Goal: Transaction & Acquisition: Book appointment/travel/reservation

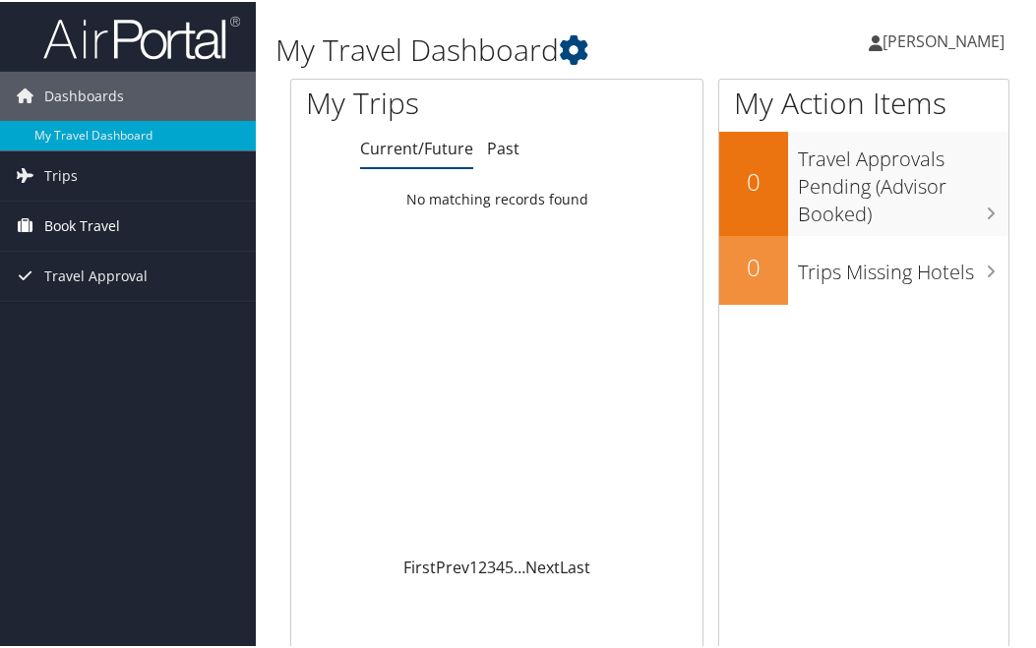
click at [74, 225] on span "Book Travel" at bounding box center [82, 224] width 76 height 49
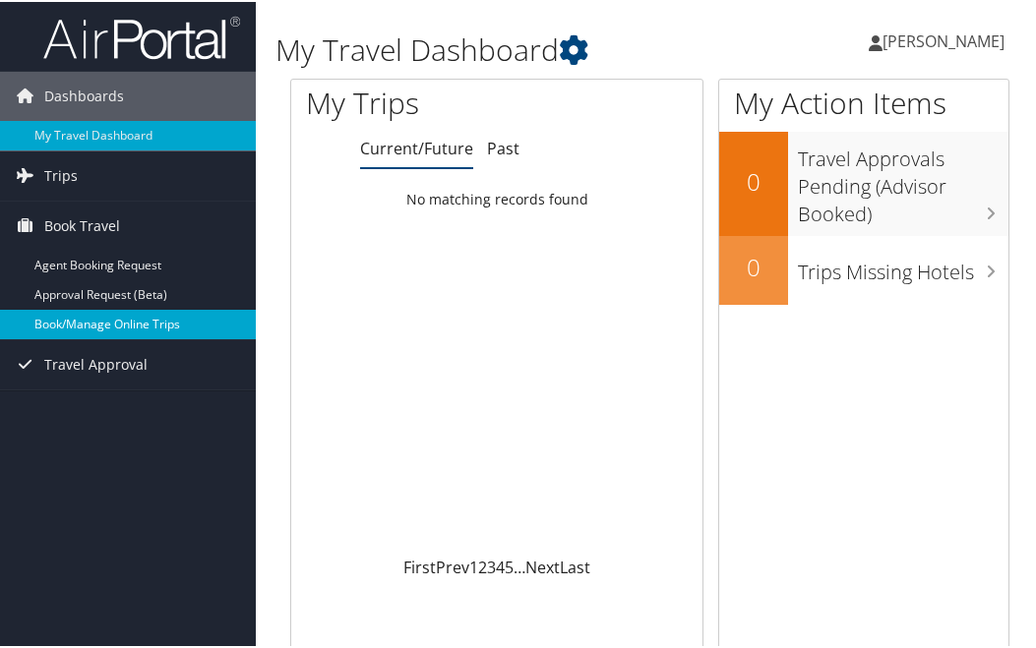
click at [97, 325] on link "Book/Manage Online Trips" at bounding box center [128, 323] width 256 height 30
